Goal: Check status: Check status

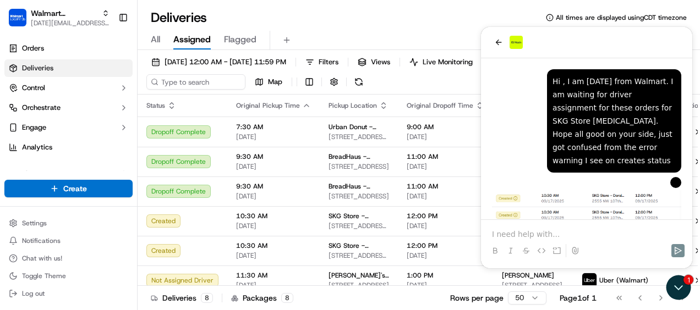
scroll to position [1844, 0]
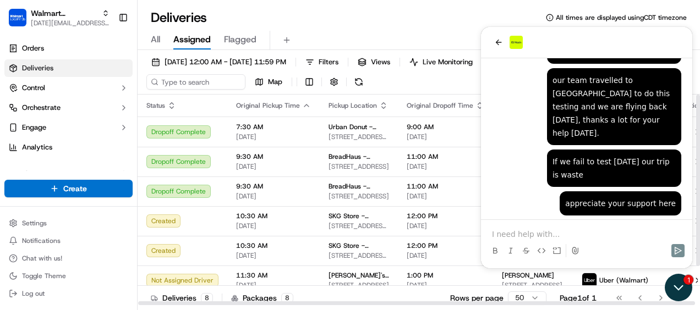
click at [673, 281] on icon "Open customer support" at bounding box center [679, 288] width 28 height 28
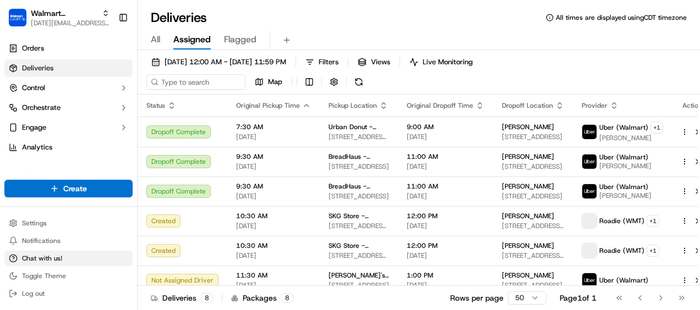
click at [76, 259] on button "Chat with us!" at bounding box center [68, 258] width 128 height 15
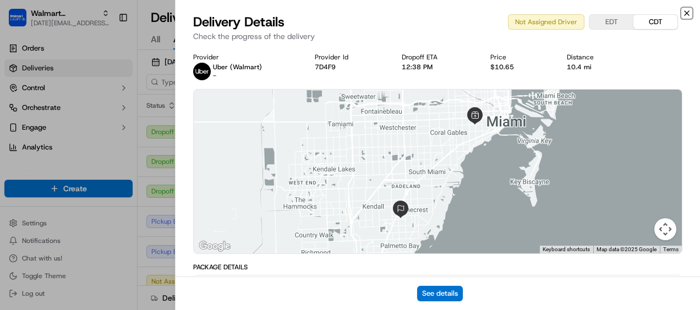
click at [688, 15] on icon "button" at bounding box center [687, 13] width 4 height 4
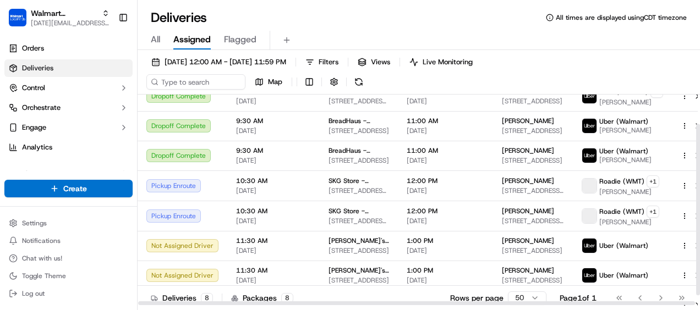
scroll to position [37, 0]
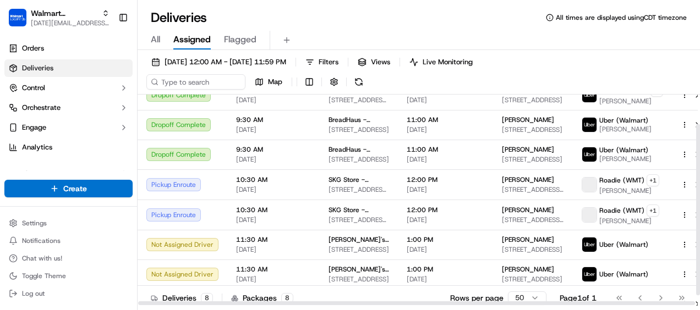
drag, startPoint x: 699, startPoint y: 165, endPoint x: 699, endPoint y: 195, distance: 30.3
click at [699, 195] on div at bounding box center [698, 210] width 4 height 172
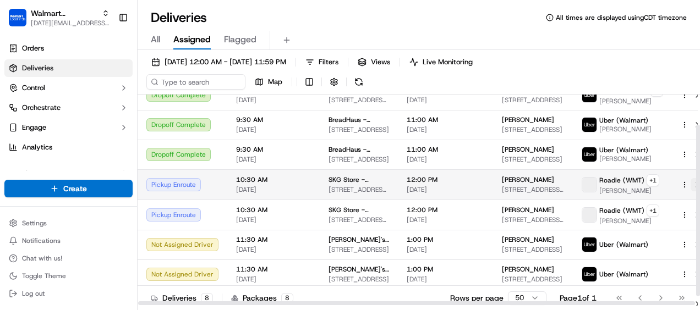
click at [691, 185] on button at bounding box center [697, 184] width 13 height 13
